Goal: Transaction & Acquisition: Obtain resource

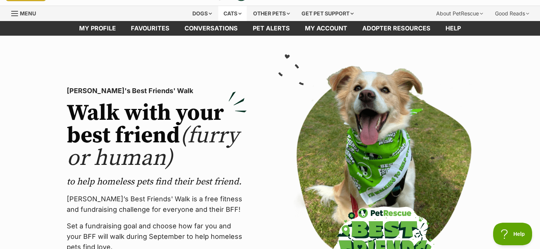
click at [231, 15] on div "Cats" at bounding box center [232, 13] width 28 height 15
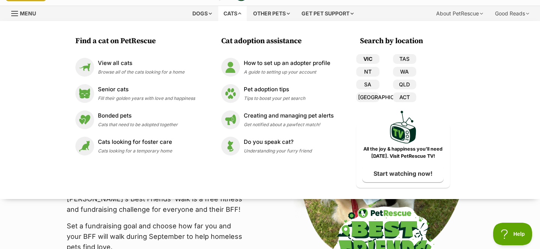
click at [369, 59] on link "VIC" at bounding box center [367, 59] width 23 height 10
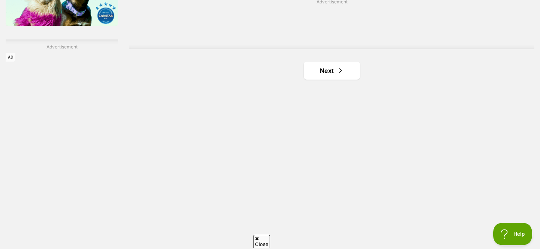
scroll to position [1303, 0]
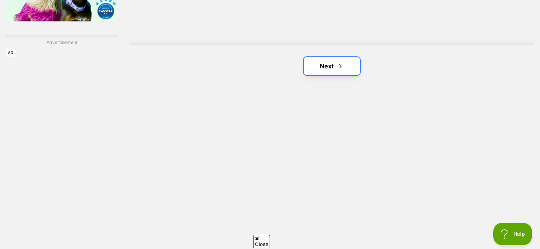
click at [327, 65] on link "Next" at bounding box center [332, 66] width 56 height 18
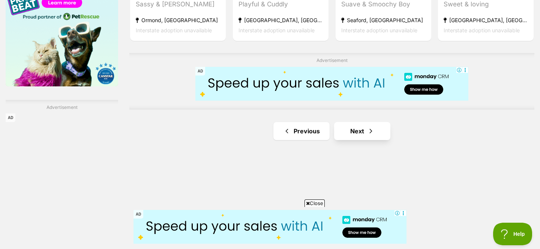
scroll to position [1242, 0]
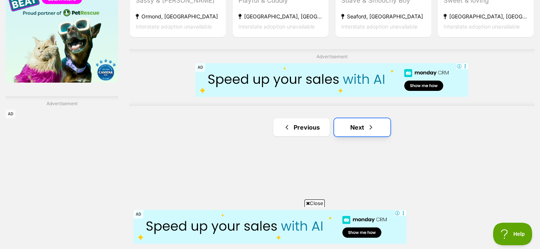
click at [354, 131] on link "Next" at bounding box center [362, 127] width 56 height 18
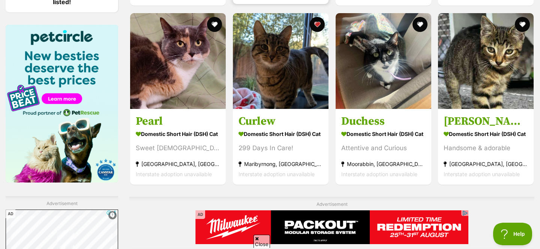
scroll to position [1423, 0]
